Goal: Navigation & Orientation: Find specific page/section

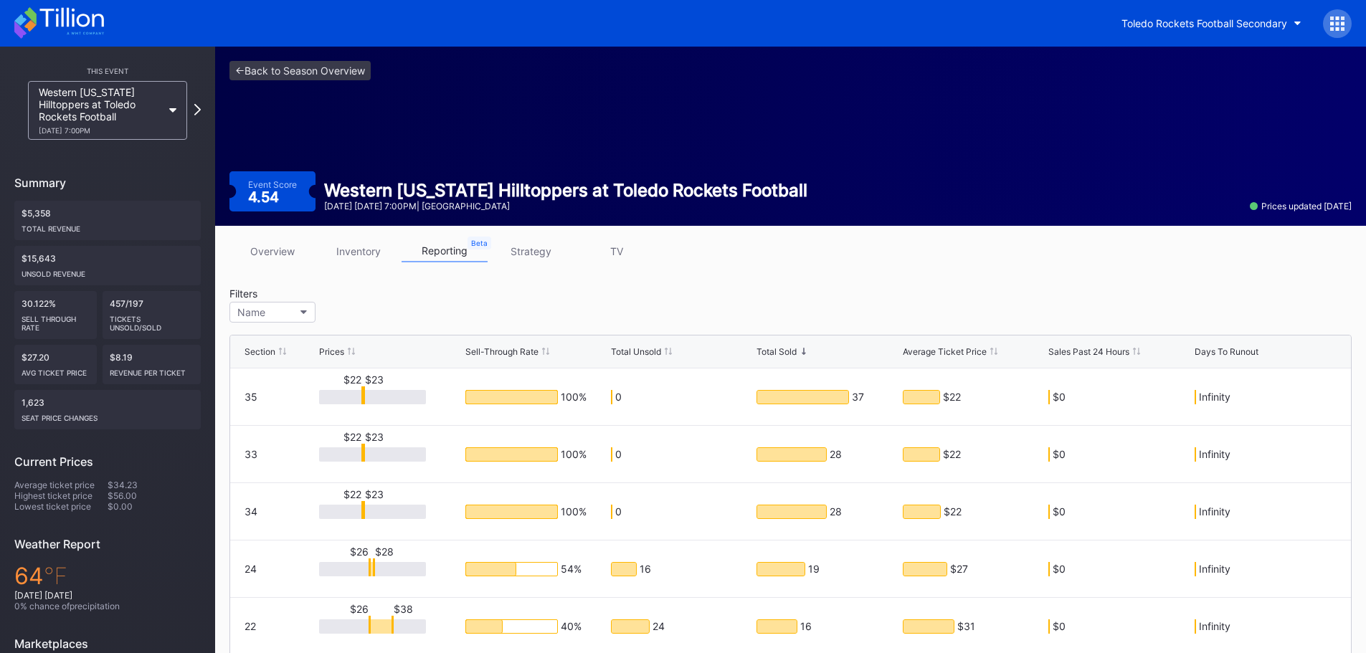
click at [344, 250] on link "inventory" at bounding box center [359, 251] width 86 height 22
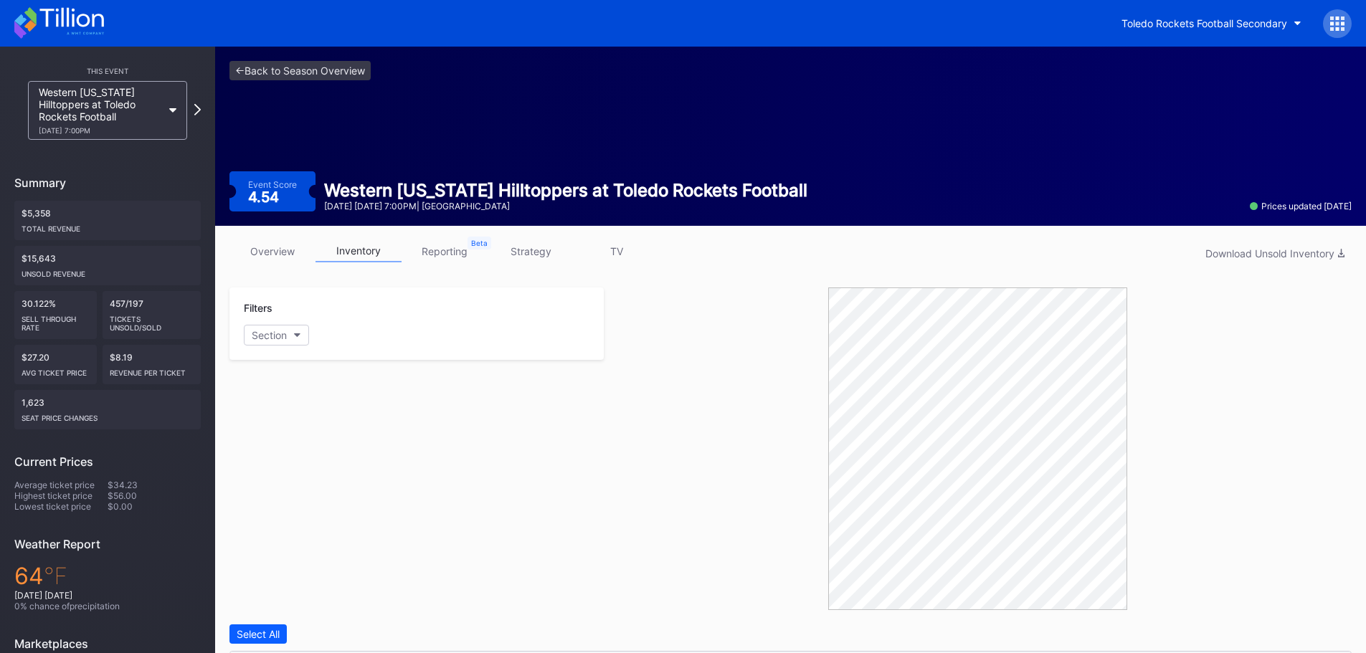
click at [192, 110] on div "Western [US_STATE] Hilltoppers at Toledo Rockets Football [DATE] 7:00PM" at bounding box center [108, 110] width 174 height 59
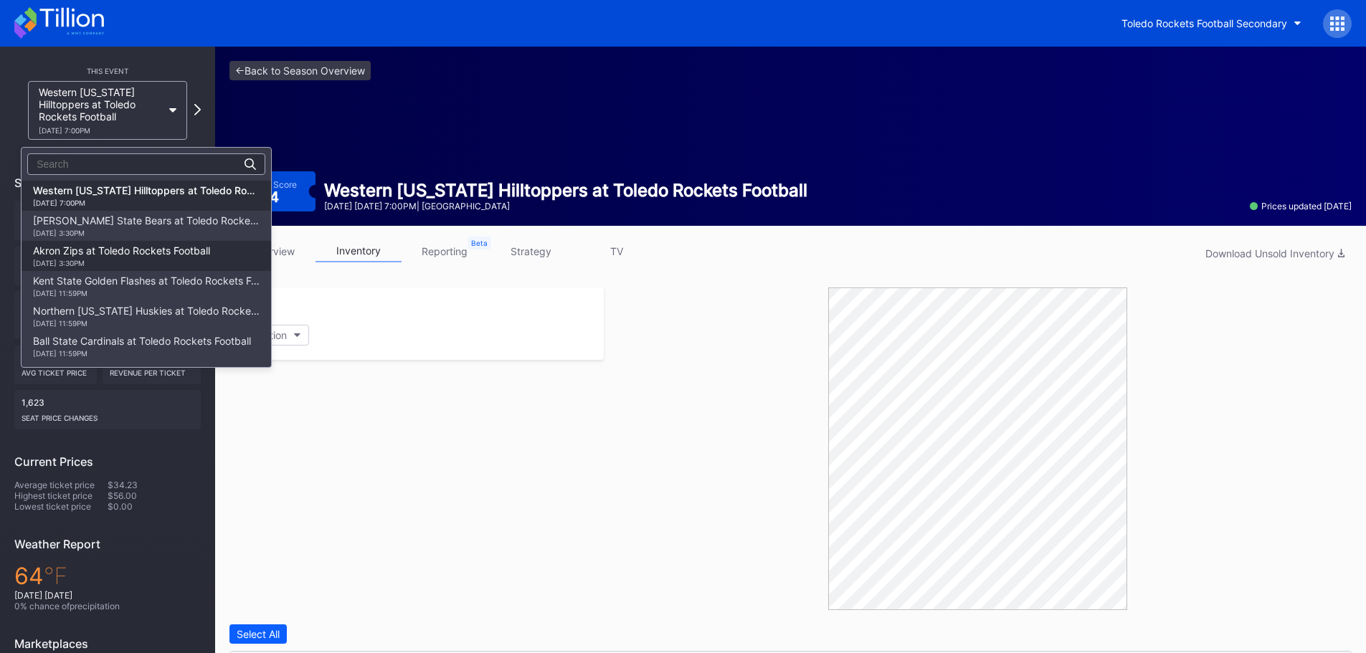
click at [118, 252] on div "Akron Zips at Toledo Rockets Football [DATE] 3:30PM" at bounding box center [121, 256] width 177 height 23
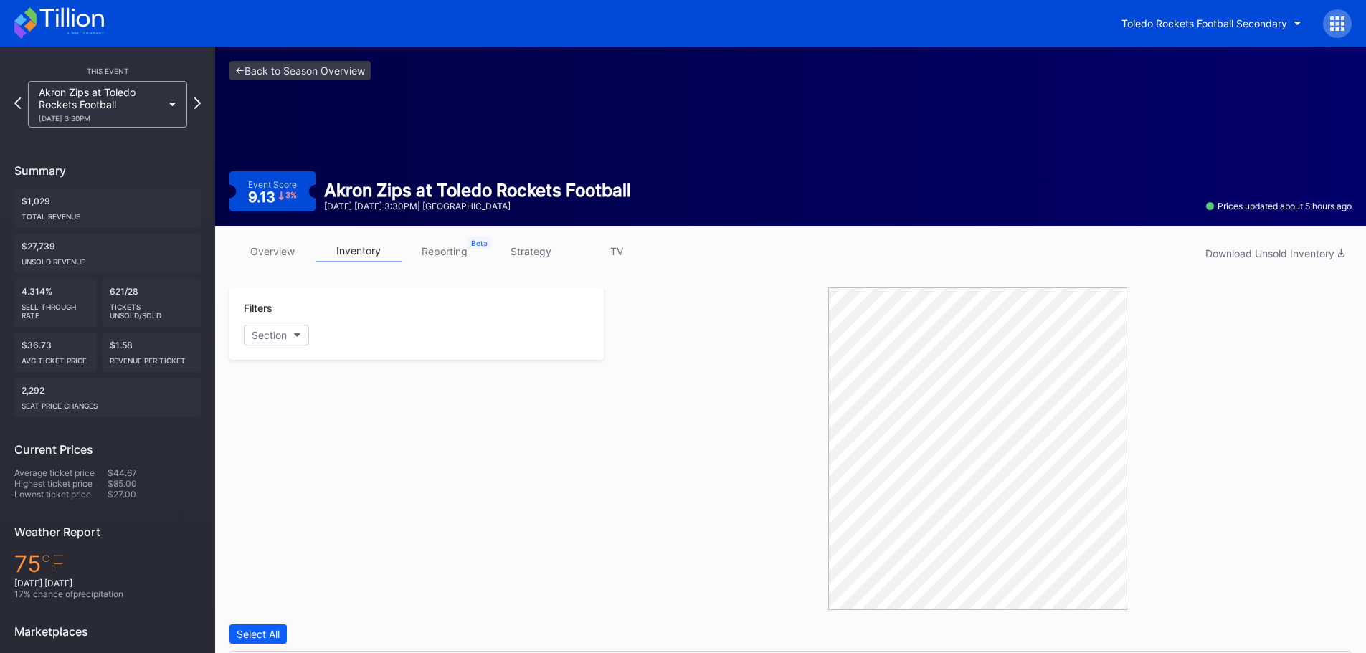
click at [280, 243] on link "overview" at bounding box center [273, 251] width 86 height 22
